Goal: Information Seeking & Learning: Check status

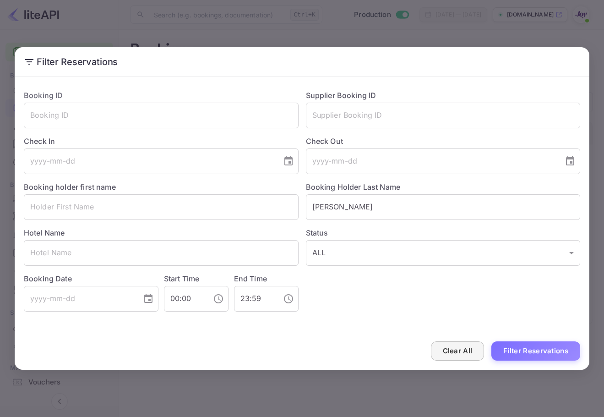
click at [439, 345] on button "Clear All" at bounding box center [458, 351] width 54 height 20
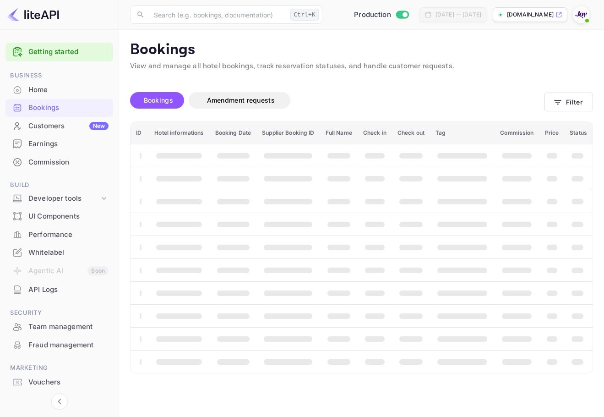
click at [585, 17] on span at bounding box center [586, 20] width 9 height 9
click at [548, 98] on div "Logout" at bounding box center [536, 95] width 105 height 22
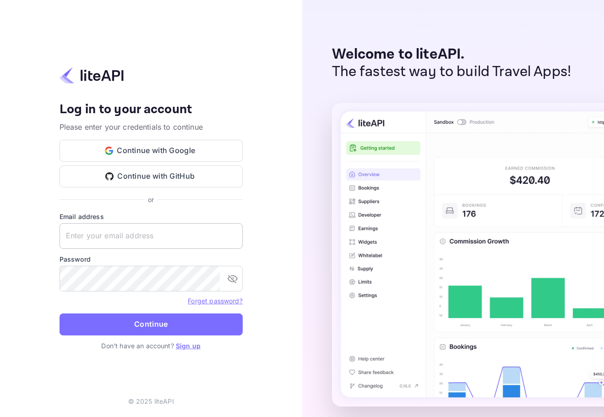
click at [133, 232] on input "text" at bounding box center [151, 236] width 183 height 26
paste input "[EMAIL_ADDRESS][DOMAIN_NAME]"
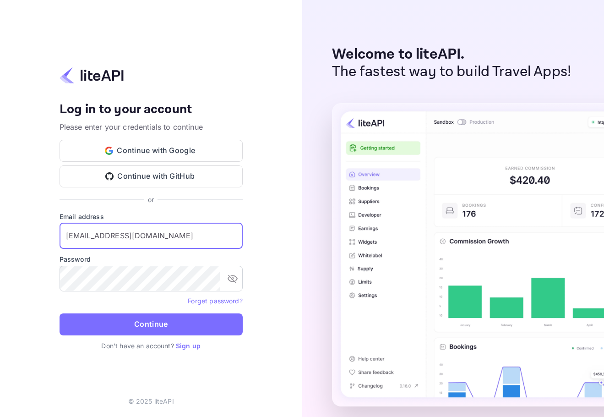
type input "[EMAIL_ADDRESS][DOMAIN_NAME]"
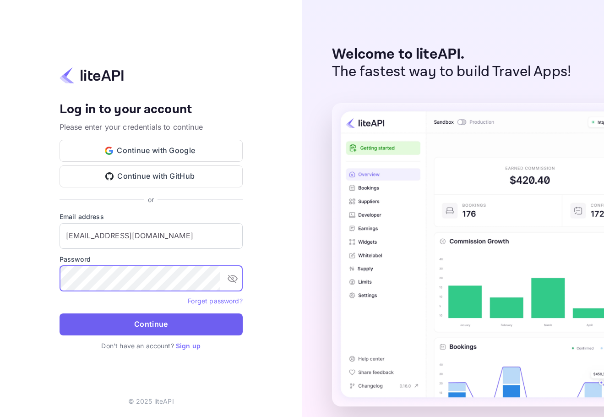
click at [162, 323] on button "Continue" at bounding box center [151, 324] width 183 height 22
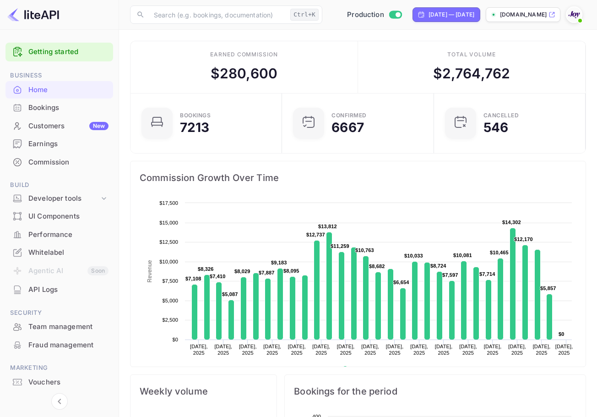
click at [43, 113] on div "Bookings" at bounding box center [59, 108] width 108 height 18
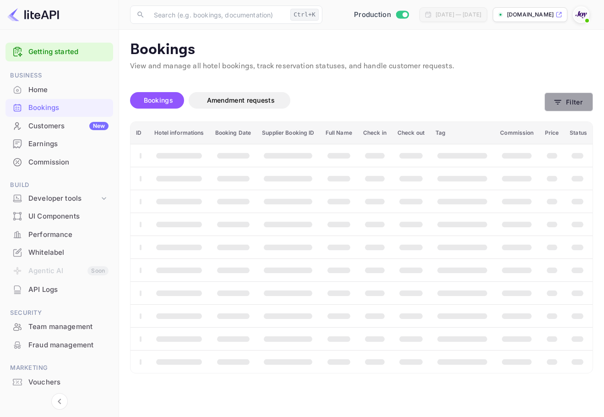
click at [579, 98] on button "Filter" at bounding box center [568, 101] width 49 height 19
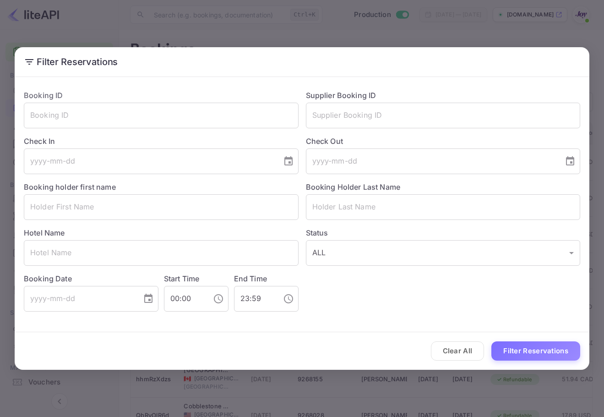
click at [389, 99] on div "Supplier Booking ID ​" at bounding box center [439, 105] width 282 height 46
click at [389, 108] on input "text" at bounding box center [443, 116] width 275 height 26
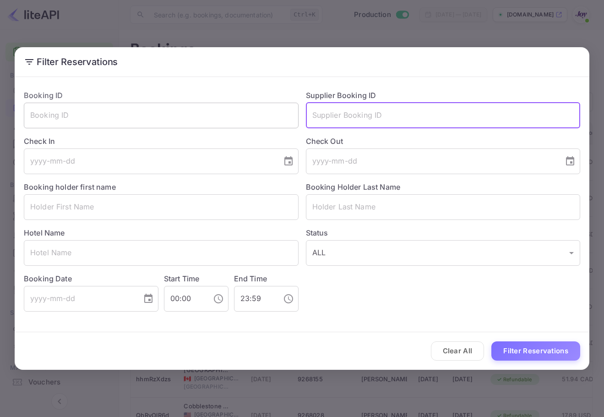
click at [70, 109] on input "text" at bounding box center [161, 116] width 275 height 26
paste input "2aPdH0VNz"
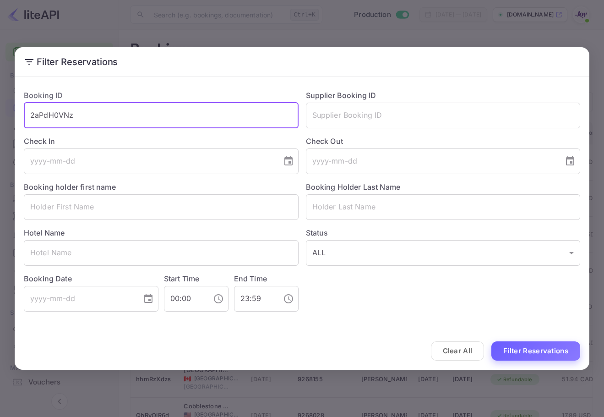
type input "2aPdH0VNz"
click at [517, 342] on button "Filter Reservations" at bounding box center [535, 351] width 89 height 20
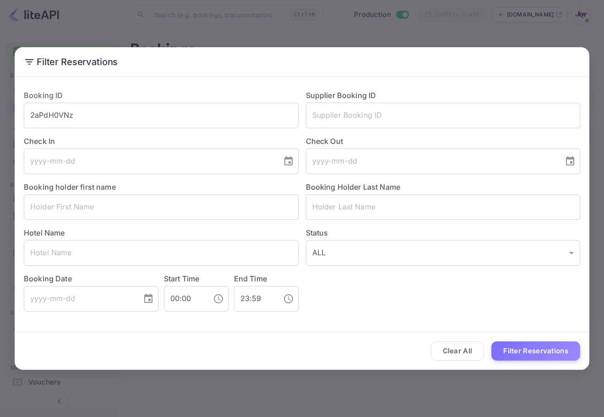
drag, startPoint x: 19, startPoint y: 117, endPoint x: 0, endPoint y: 100, distance: 25.9
click at [0, 100] on html "Getting started Business Home Bookings Customers New Earnings Commission Build …" at bounding box center [302, 208] width 604 height 417
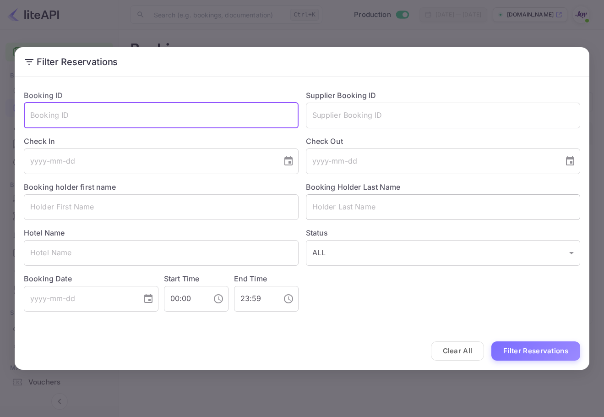
click at [356, 202] on input "text" at bounding box center [443, 207] width 275 height 26
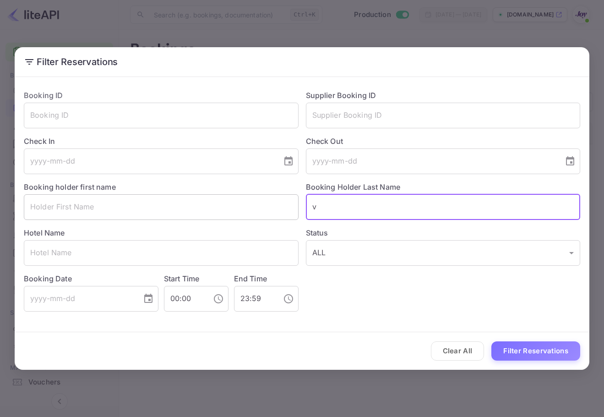
drag, startPoint x: 369, startPoint y: 209, endPoint x: 274, endPoint y: 197, distance: 95.5
click at [267, 193] on div "Booking ID ​ Supplier Booking ID ​ Check In ​ Check Out ​ Booking holder first …" at bounding box center [298, 196] width 564 height 229
paste input "Kekuna"
type input "Kekuna"
click at [546, 341] on button "Filter Reservations" at bounding box center [535, 351] width 89 height 20
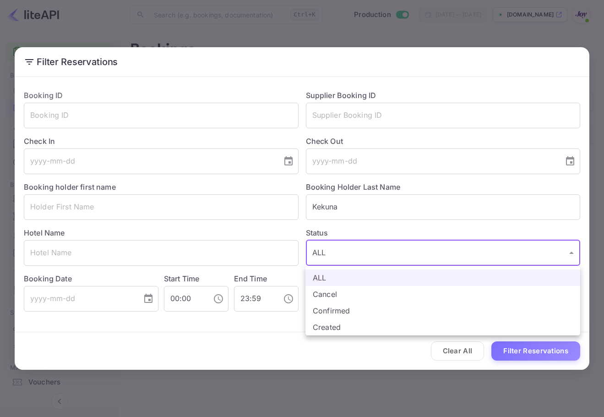
drag, startPoint x: 359, startPoint y: 243, endPoint x: 367, endPoint y: 212, distance: 31.2
click at [320, 237] on body "Getting started Business Home Bookings Customers New Earnings Commission Build …" at bounding box center [302, 208] width 604 height 417
drag, startPoint x: 374, startPoint y: 202, endPoint x: 313, endPoint y: 198, distance: 61.1
click at [313, 198] on div at bounding box center [302, 208] width 604 height 417
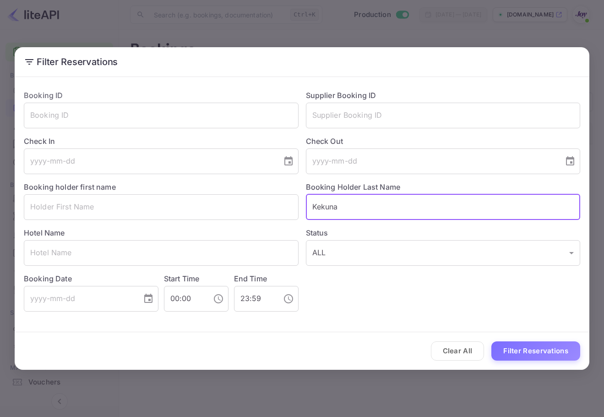
click at [330, 210] on input "Kekuna" at bounding box center [443, 207] width 275 height 26
click at [128, 256] on input "text" at bounding box center [161, 253] width 275 height 26
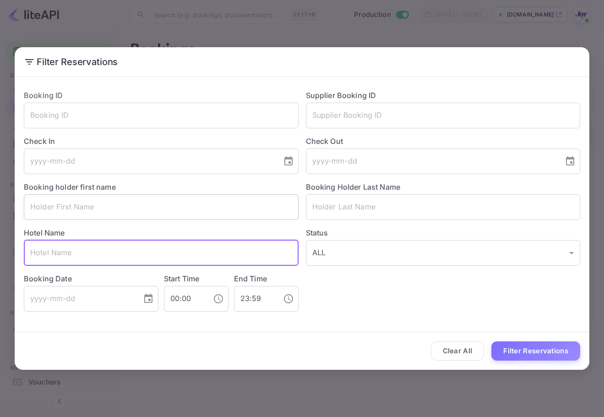
click at [118, 215] on input "text" at bounding box center [161, 207] width 275 height 26
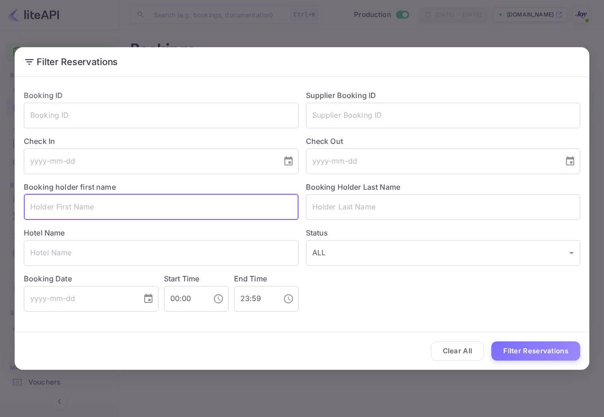
paste input "2aPdH0VNz"
type input "2aPdH0VNz"
drag, startPoint x: 152, startPoint y: 202, endPoint x: 224, endPoint y: 132, distance: 101.3
click at [0, 177] on html "Getting started Business Home Bookings Customers New Earnings Commission Build …" at bounding box center [302, 208] width 604 height 417
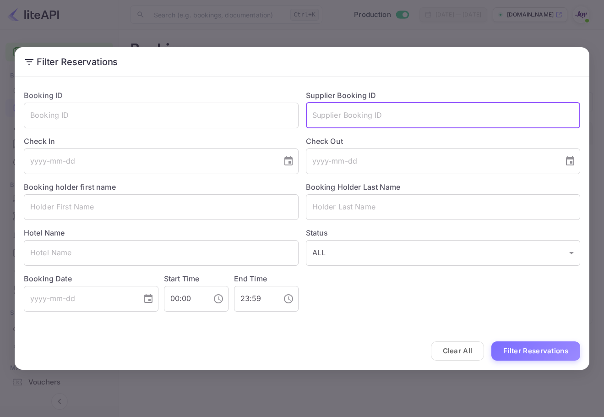
click at [372, 111] on input "text" at bounding box center [443, 116] width 275 height 26
paste input "2aPdH0VNz"
type input "2aPdH0VNz"
click at [555, 363] on div "Clear All Filter Reservations" at bounding box center [302, 351] width 574 height 38
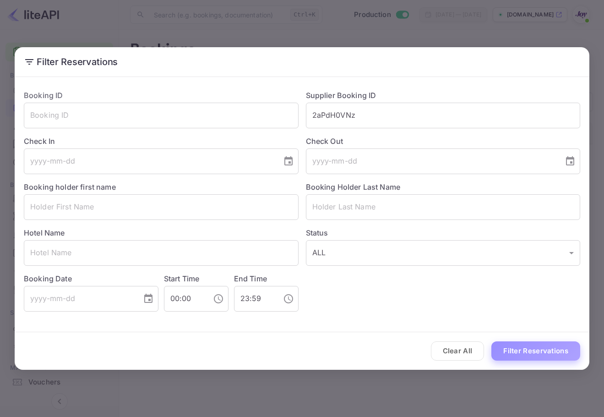
click at [558, 358] on button "Filter Reservations" at bounding box center [535, 351] width 89 height 20
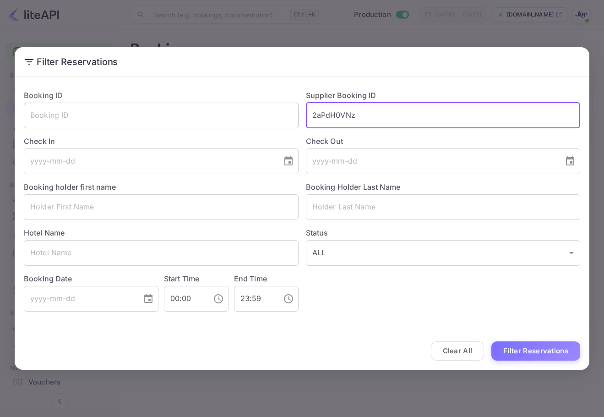
drag, startPoint x: 345, startPoint y: 121, endPoint x: 266, endPoint y: 115, distance: 79.5
click at [266, 115] on div "Booking ID ​ Supplier Booking ID 2aPdH0VNz ​ Check In ​ Check Out ​ Booking hol…" at bounding box center [298, 196] width 564 height 229
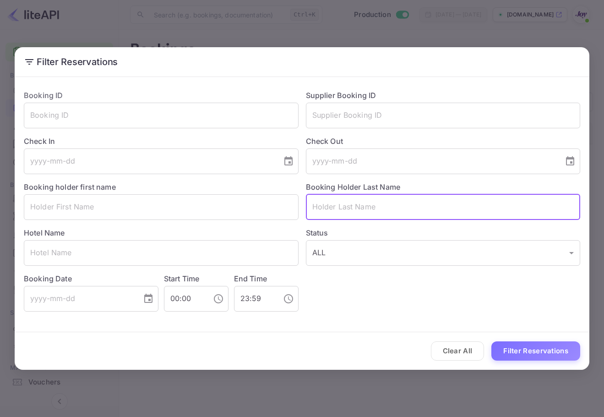
click at [445, 211] on input "text" at bounding box center [443, 207] width 275 height 26
paste input "Carson"
type input "Carson"
click at [543, 343] on button "Filter Reservations" at bounding box center [535, 351] width 89 height 20
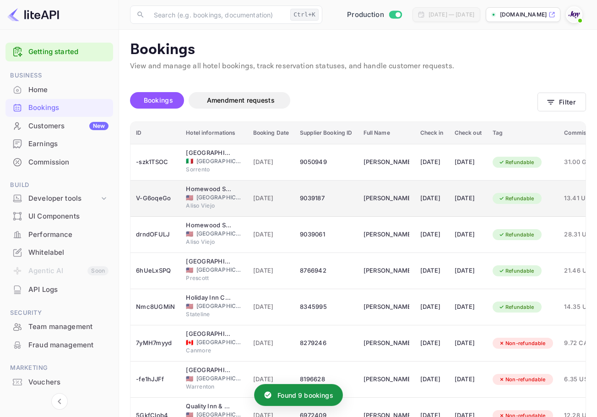
click at [425, 195] on div "04 Sep 2025" at bounding box center [431, 198] width 23 height 15
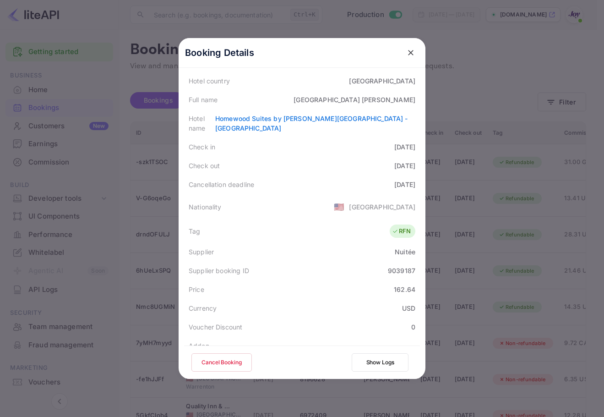
scroll to position [20, 0]
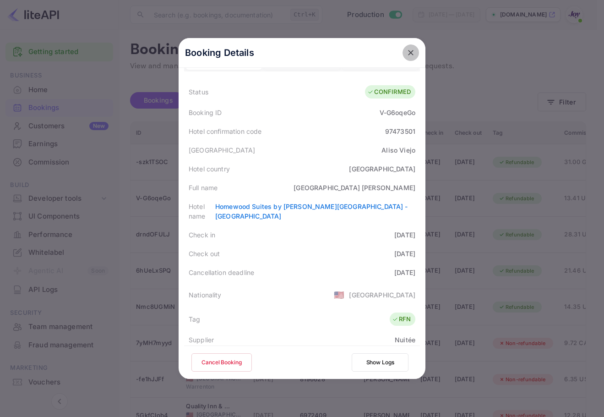
click at [406, 53] on icon "close" at bounding box center [410, 52] width 9 height 9
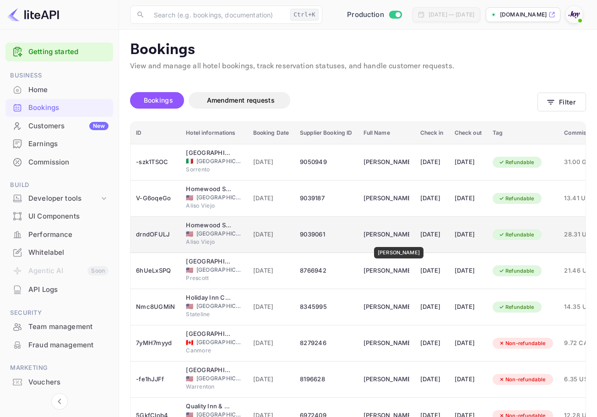
click at [394, 240] on div "Bahia Carson" at bounding box center [386, 234] width 46 height 15
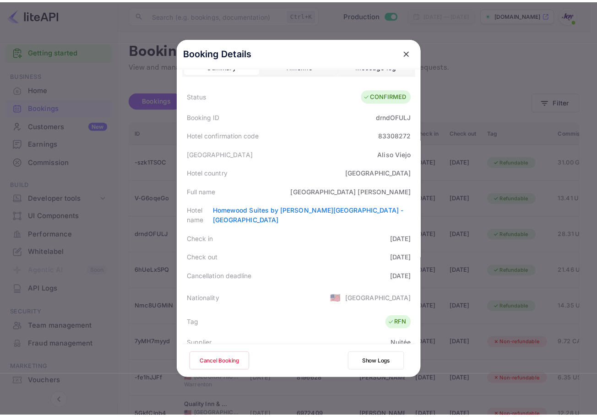
scroll to position [0, 0]
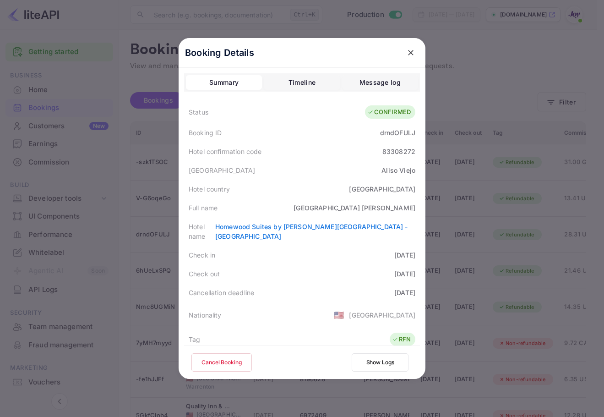
click at [402, 47] on button "close" at bounding box center [410, 52] width 16 height 16
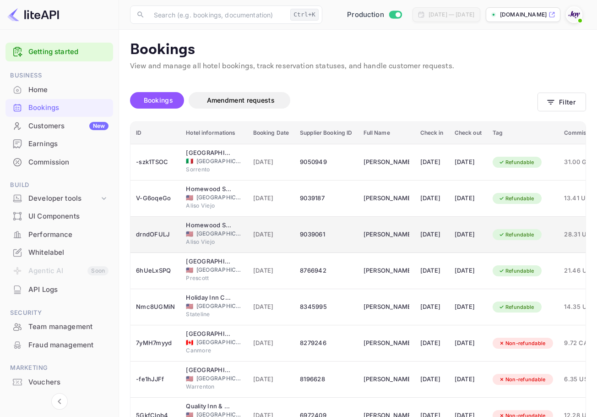
click at [449, 226] on td "06 Sep 2025" at bounding box center [432, 235] width 34 height 36
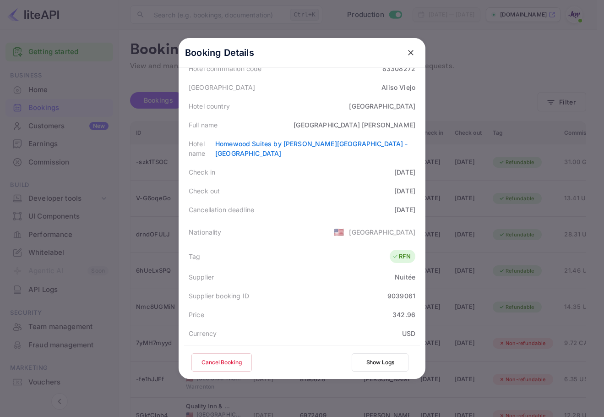
scroll to position [92, 0]
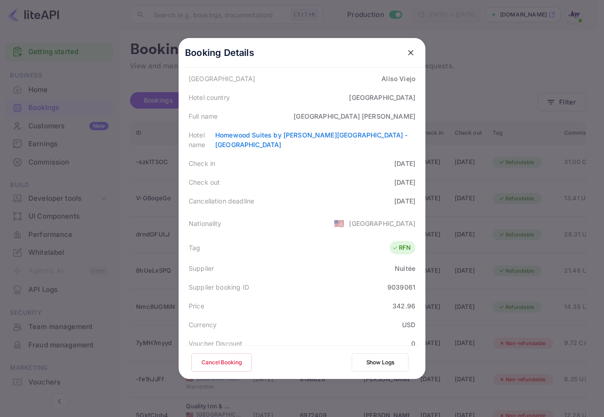
drag, startPoint x: 375, startPoint y: 153, endPoint x: 400, endPoint y: 156, distance: 24.9
click at [400, 158] on div "2025-09-06" at bounding box center [404, 163] width 21 height 10
click at [394, 177] on div "2025-09-08" at bounding box center [404, 182] width 21 height 10
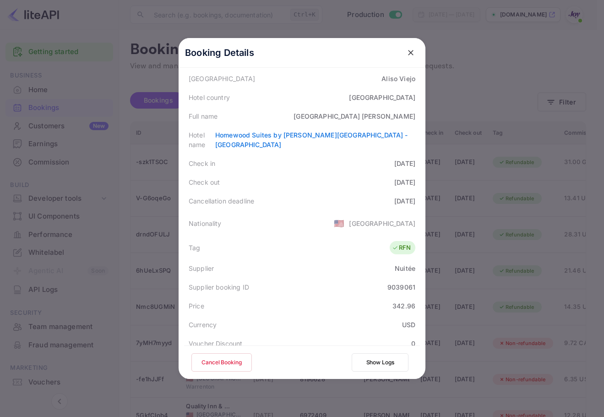
click at [383, 178] on div "Check out 2025-09-08" at bounding box center [302, 182] width 236 height 19
drag, startPoint x: 382, startPoint y: 173, endPoint x: 378, endPoint y: 190, distance: 16.4
click at [378, 190] on div "Status CONFIRMED Booking ID drndOFULJ Hotel confirmation code 83308272 Hotel ci…" at bounding box center [302, 236] width 236 height 454
click at [394, 196] on div "2025-09-06" at bounding box center [404, 201] width 21 height 10
click at [409, 50] on icon "close" at bounding box center [410, 52] width 9 height 9
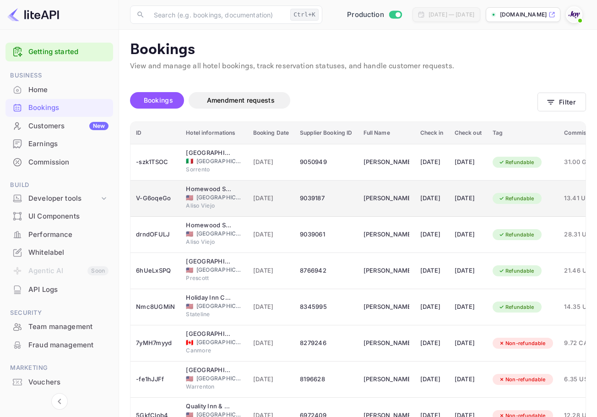
click at [417, 206] on td "04 Sep 2025" at bounding box center [432, 198] width 34 height 36
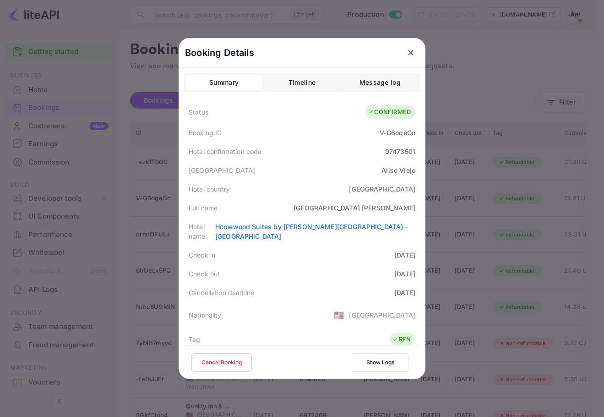
click at [408, 53] on icon "close" at bounding box center [410, 52] width 5 height 5
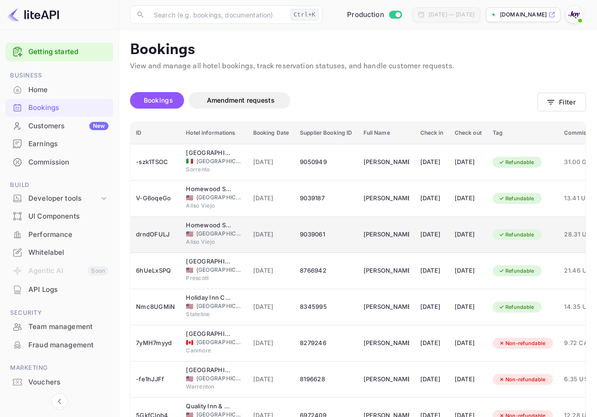
click at [444, 228] on div "06 Sep 2025" at bounding box center [431, 234] width 23 height 15
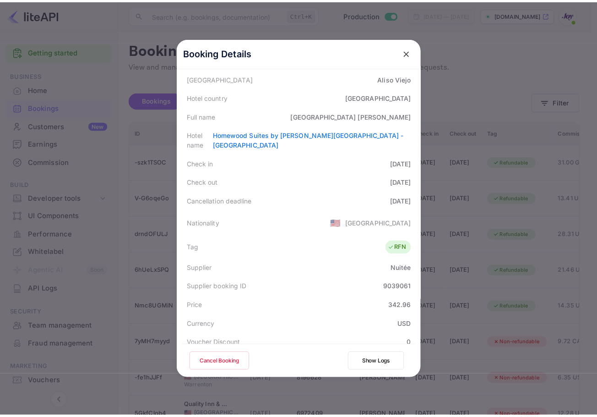
scroll to position [0, 0]
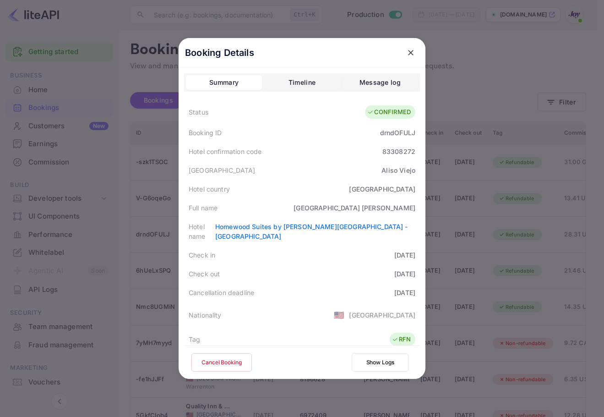
click at [406, 55] on icon "close" at bounding box center [410, 52] width 9 height 9
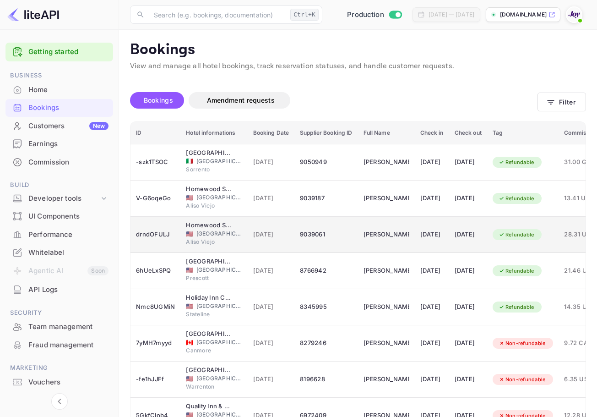
click at [417, 232] on td "06 Sep 2025" at bounding box center [432, 235] width 34 height 36
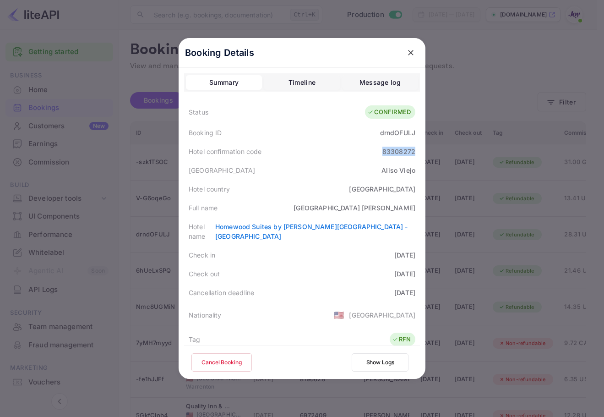
drag, startPoint x: 378, startPoint y: 149, endPoint x: 414, endPoint y: 151, distance: 36.2
click at [414, 151] on div "Hotel confirmation code 83308272" at bounding box center [302, 151] width 236 height 19
drag, startPoint x: 551, startPoint y: 193, endPoint x: 541, endPoint y: 199, distance: 12.1
click at [551, 193] on div at bounding box center [302, 208] width 604 height 417
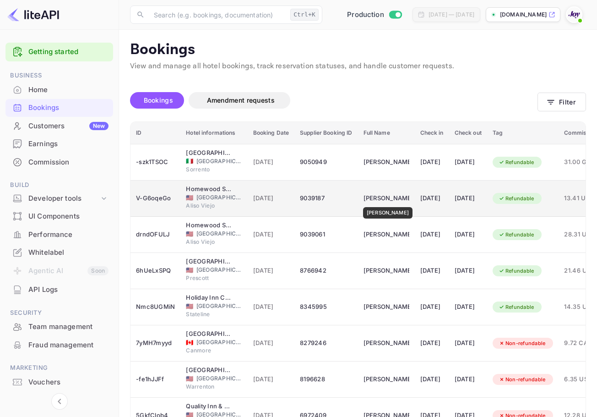
click at [383, 201] on div "Bahia Carson" at bounding box center [386, 198] width 46 height 15
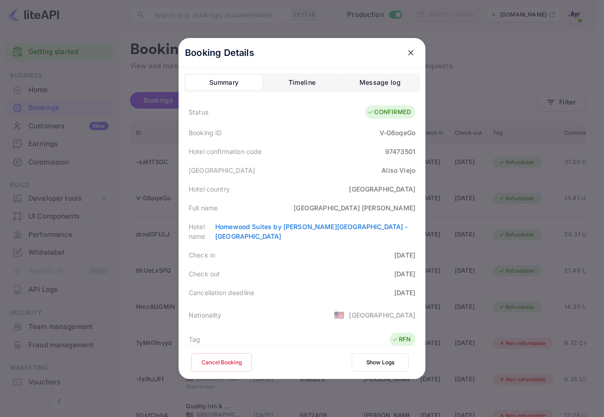
drag, startPoint x: 474, startPoint y: 222, endPoint x: 478, endPoint y: 215, distance: 8.2
click at [475, 221] on div at bounding box center [302, 208] width 604 height 417
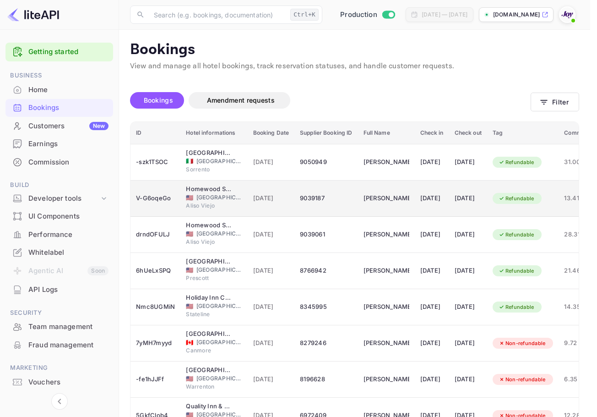
click at [482, 197] on div "05 Sep 2025" at bounding box center [468, 198] width 27 height 15
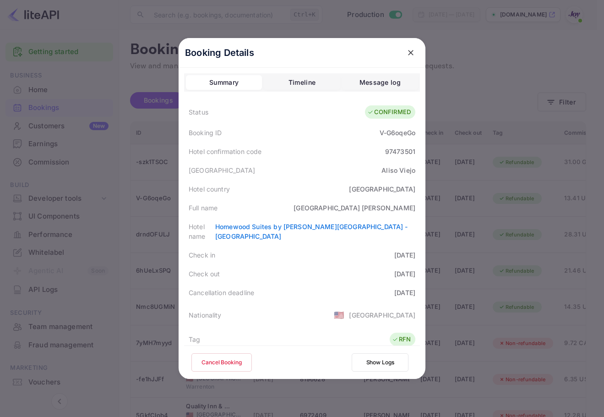
click at [488, 226] on div at bounding box center [302, 208] width 604 height 417
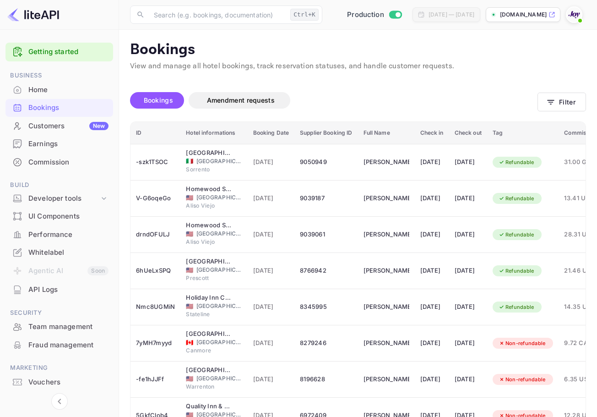
click at [487, 226] on td "08 Sep 2025" at bounding box center [468, 235] width 38 height 36
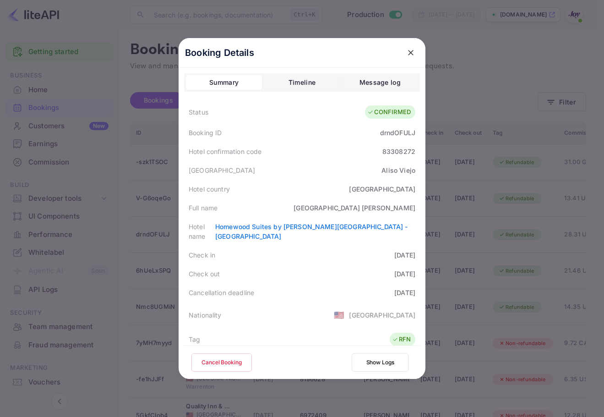
click at [535, 114] on div at bounding box center [302, 208] width 604 height 417
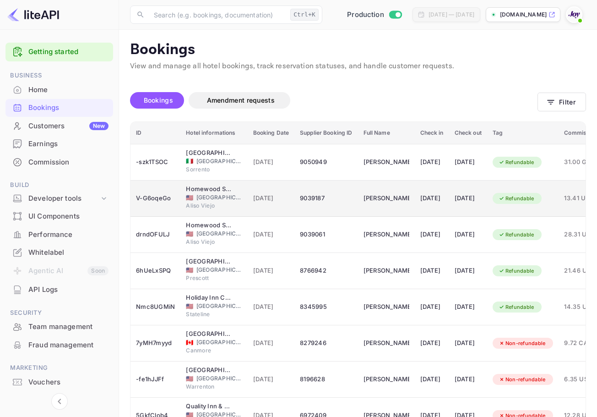
click at [473, 202] on div "05 Sep 2025" at bounding box center [468, 198] width 27 height 15
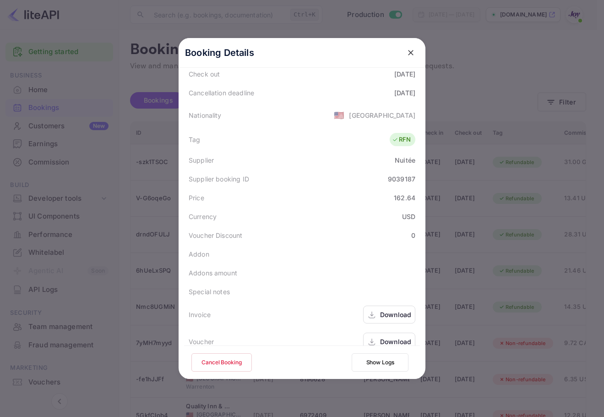
scroll to position [203, 0]
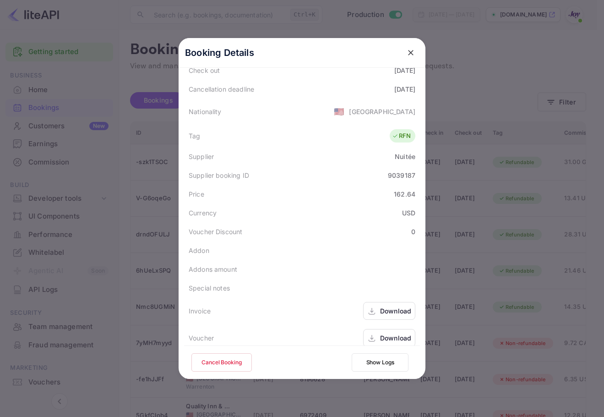
click at [385, 333] on div "Download" at bounding box center [395, 338] width 31 height 10
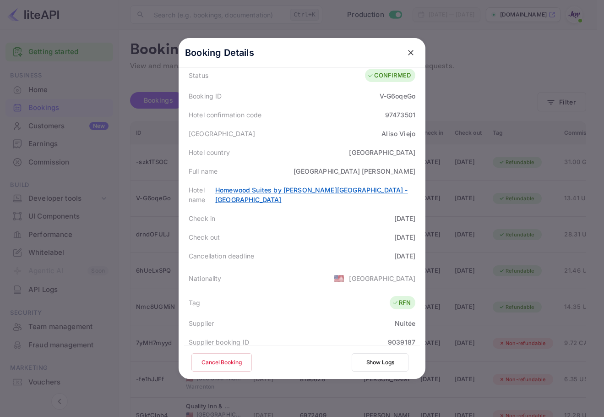
scroll to position [0, 0]
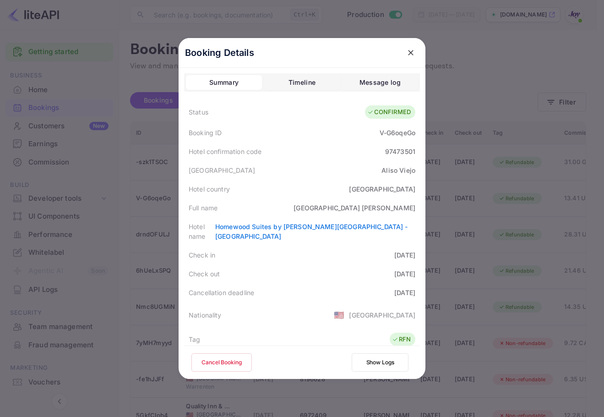
click at [503, 120] on div at bounding box center [302, 208] width 604 height 417
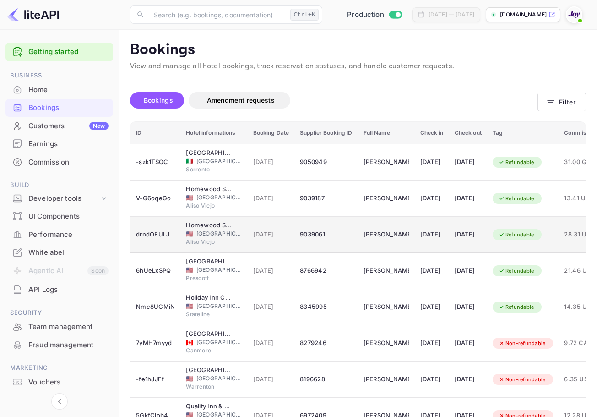
click at [429, 234] on div "06 Sep 2025" at bounding box center [431, 234] width 23 height 15
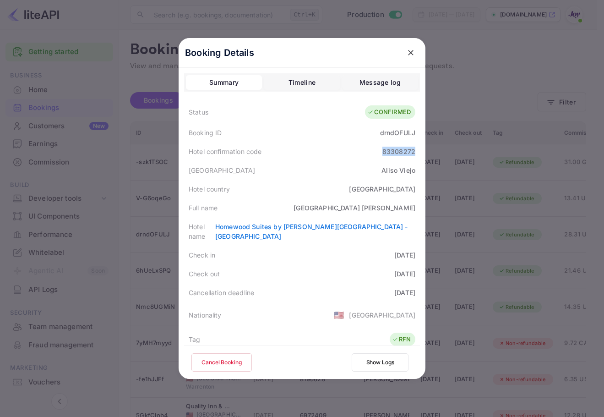
drag, startPoint x: 380, startPoint y: 152, endPoint x: 422, endPoint y: 152, distance: 41.7
click at [422, 152] on div "Booking Details Summary Timeline Message log Status CONFIRMED Booking ID drndOF…" at bounding box center [302, 208] width 247 height 341
click at [517, 174] on div at bounding box center [302, 208] width 604 height 417
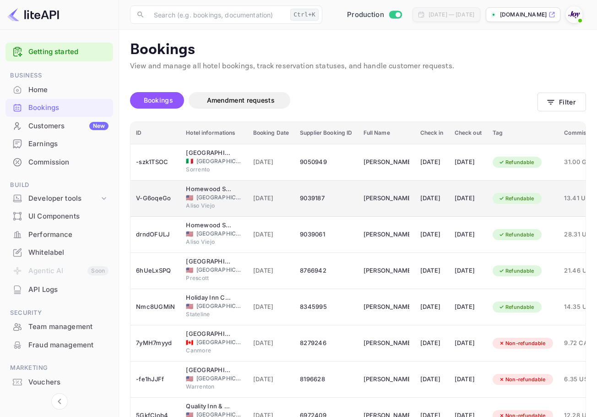
click at [487, 212] on td "05 Sep 2025" at bounding box center [468, 198] width 38 height 36
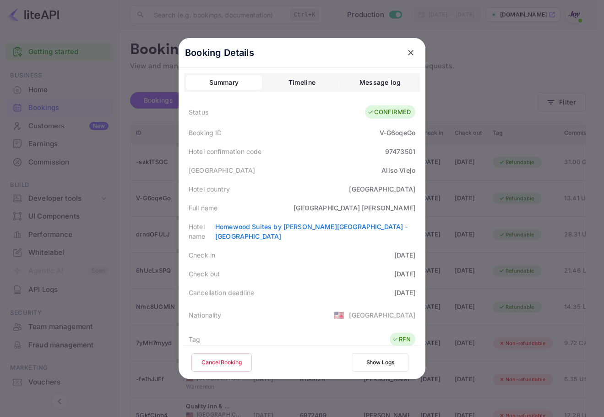
drag, startPoint x: 399, startPoint y: 49, endPoint x: 403, endPoint y: 50, distance: 4.8
click at [398, 48] on div "Booking Details" at bounding box center [302, 53] width 247 height 30
click at [406, 50] on icon "close" at bounding box center [410, 52] width 9 height 9
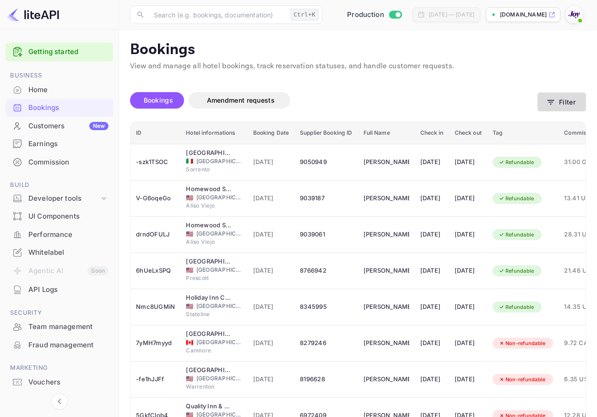
click at [546, 101] on icon "button" at bounding box center [550, 102] width 9 height 9
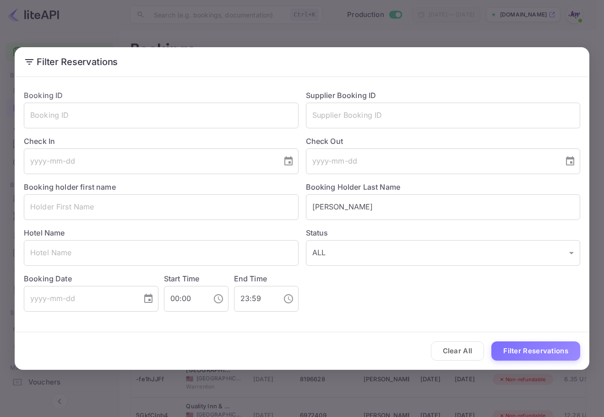
drag, startPoint x: 232, startPoint y: 193, endPoint x: 210, endPoint y: 193, distance: 21.5
click at [210, 193] on div "Booking ID ​ Supplier Booking ID ​ Check In ​ Check Out ​ Booking holder first …" at bounding box center [298, 196] width 564 height 229
paste input "Bow"
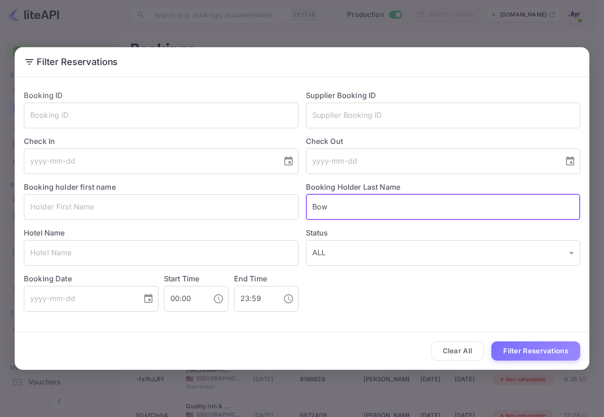
type input "Bow"
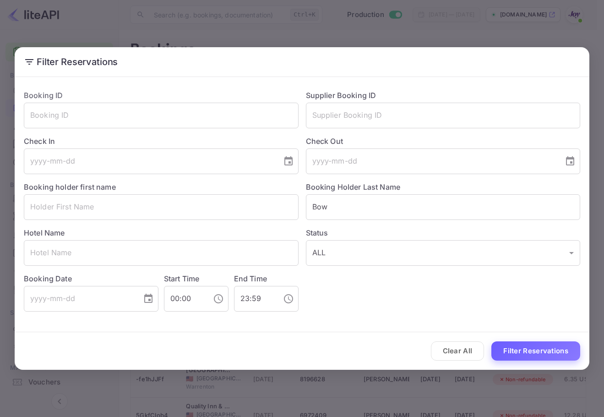
drag, startPoint x: 560, startPoint y: 339, endPoint x: 560, endPoint y: 349, distance: 10.1
click at [559, 339] on div "Clear All Filter Reservations" at bounding box center [302, 351] width 574 height 38
click at [560, 349] on button "Filter Reservations" at bounding box center [535, 351] width 89 height 20
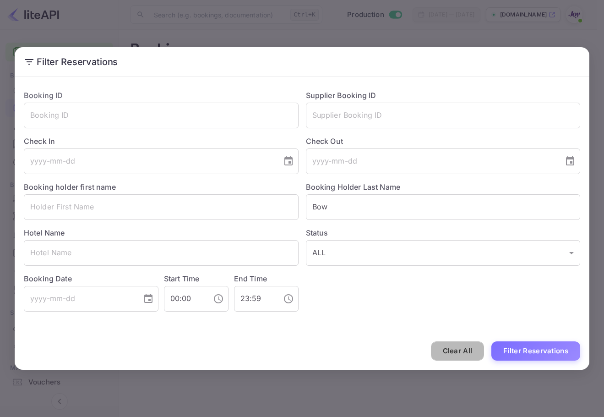
click at [446, 343] on button "Clear All" at bounding box center [458, 351] width 54 height 20
